Goal: Find specific page/section: Find specific page/section

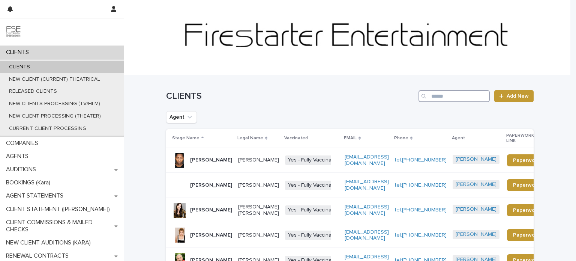
click at [461, 96] on input "Search" at bounding box center [454, 96] width 71 height 12
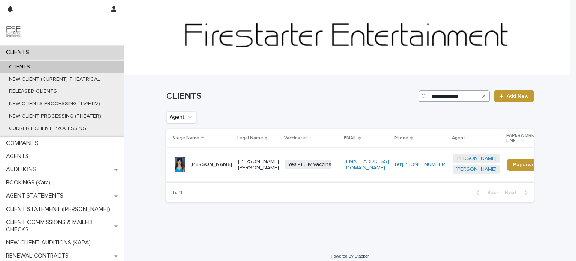
type input "**********"
click at [209, 171] on div "[PERSON_NAME]" at bounding box center [211, 164] width 42 height 12
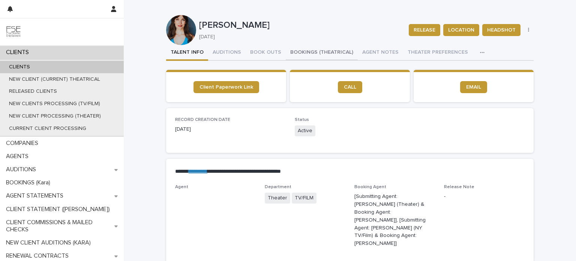
click at [308, 52] on button "BOOKINGS (THEATRICAL)" at bounding box center [322, 53] width 72 height 16
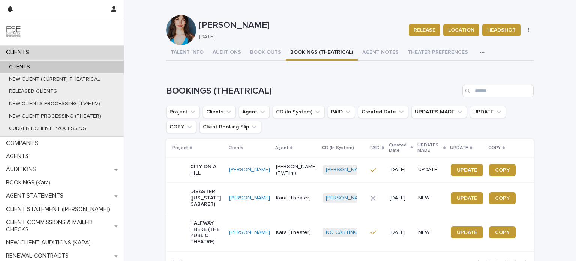
scroll to position [75, 0]
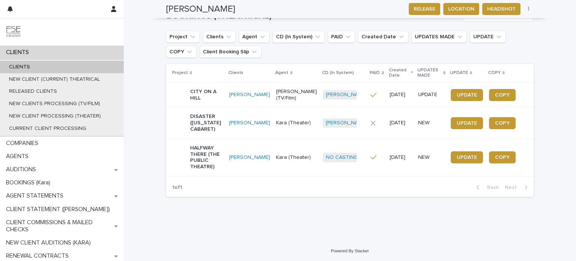
click at [254, 129] on div "[PERSON_NAME]" at bounding box center [249, 123] width 41 height 12
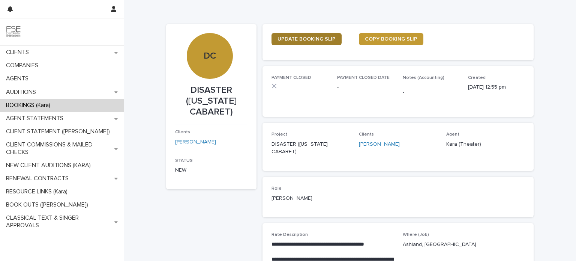
click at [313, 39] on span "UPDATE BOOKING SLIP" at bounding box center [307, 38] width 58 height 5
